Goal: Navigation & Orientation: Find specific page/section

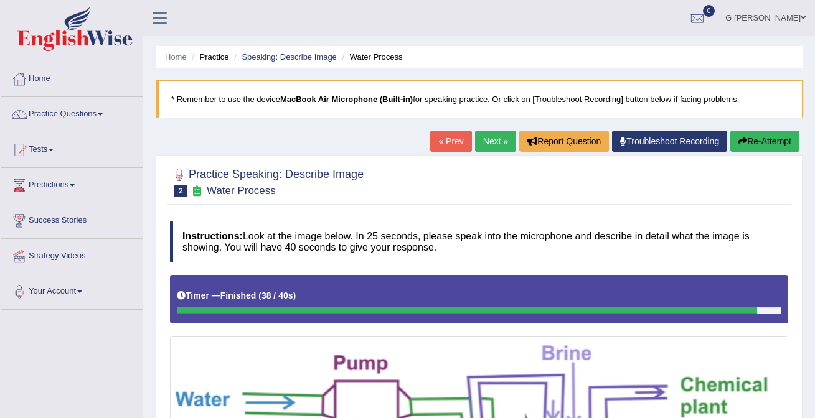
click at [94, 35] on img at bounding box center [74, 28] width 115 height 45
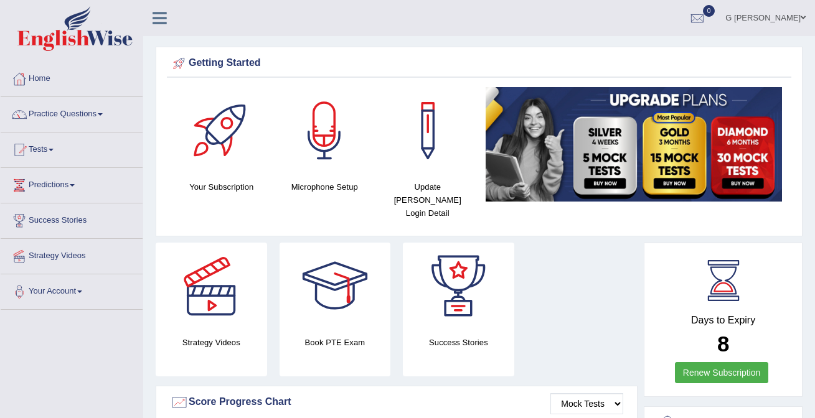
click at [94, 35] on img at bounding box center [74, 28] width 115 height 45
